Goal: Task Accomplishment & Management: Manage account settings

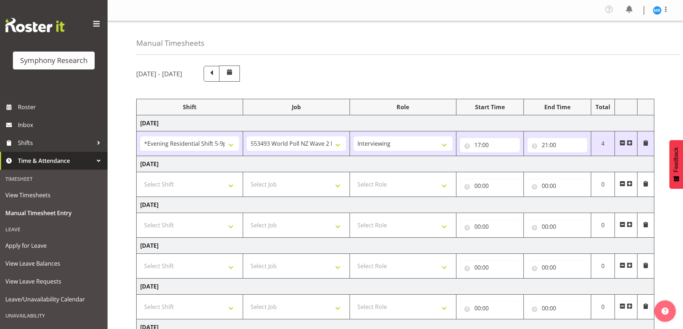
select select "48116"
select select "10527"
select select "47"
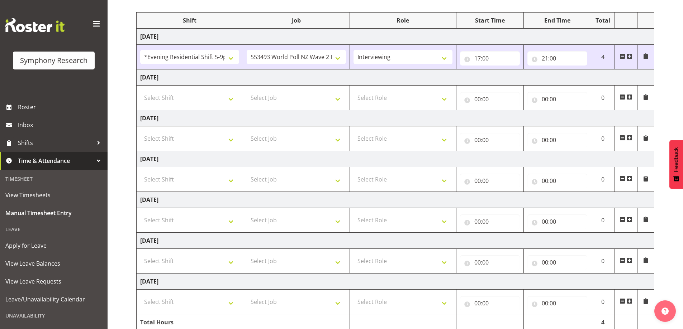
scroll to position [118, 0]
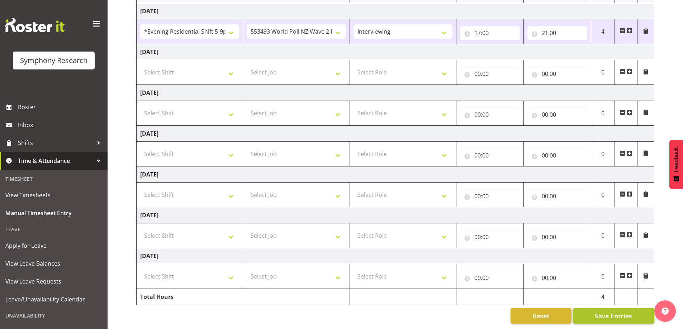
click at [610, 311] on span "Save Entries" at bounding box center [612, 315] width 37 height 9
click at [606, 313] on span "Save Entries" at bounding box center [612, 315] width 37 height 9
click at [679, 31] on div "[DATE] - [DATE] Shift Job Role Start Time End Time Total [DATE] !!Weekend Resid…" at bounding box center [409, 138] width 546 height 381
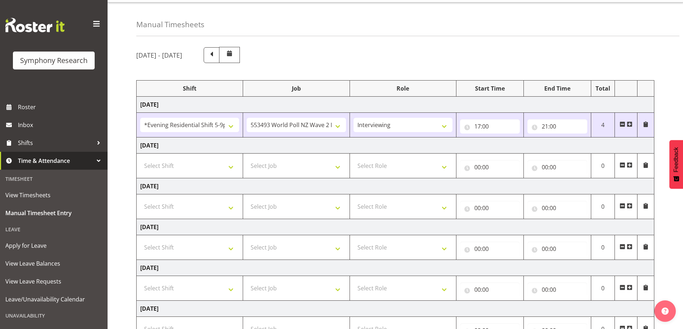
scroll to position [0, 0]
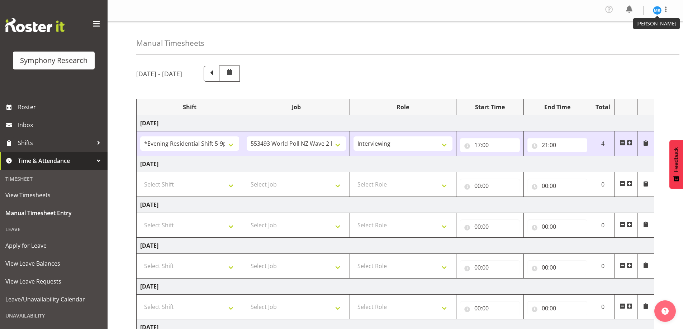
click at [660, 9] on img at bounding box center [657, 10] width 9 height 9
click at [640, 39] on link "Log Out" at bounding box center [635, 39] width 69 height 13
